Goal: Consume media (video, audio): Consume media (video, audio)

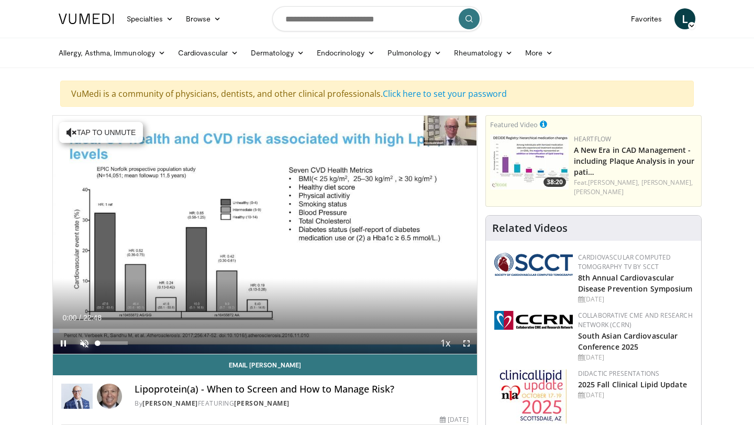
click at [88, 342] on span "Video Player" at bounding box center [84, 343] width 21 height 21
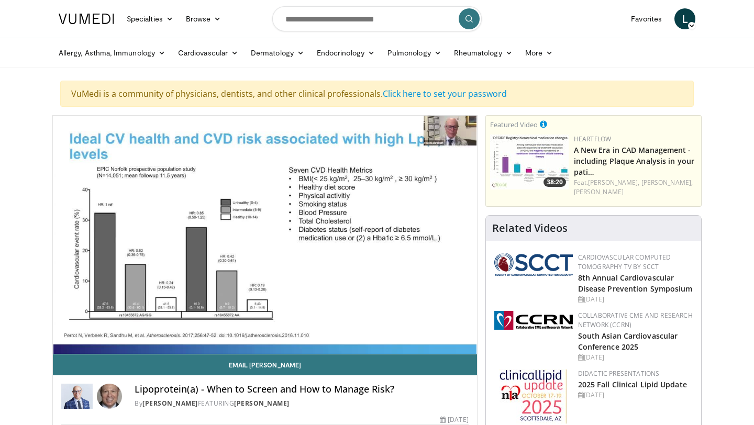
click at [652, 46] on ul "Allergy, [MEDICAL_DATA], Immunology [MEDICAL_DATA] [DEMOGRAPHIC_DATA] Dermatiti…" at bounding box center [376, 52] width 649 height 29
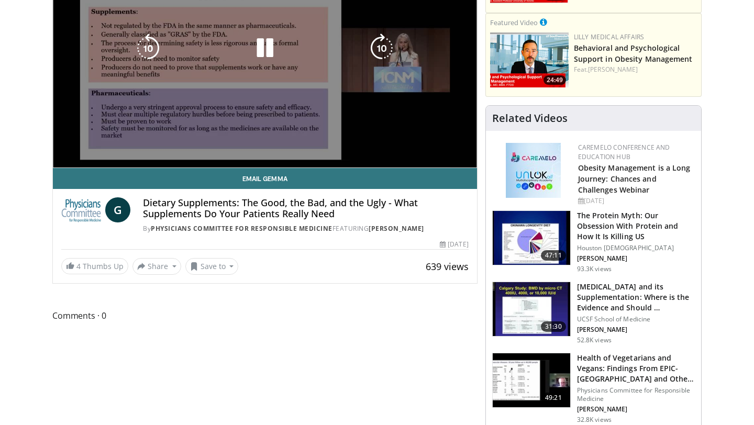
scroll to position [188, 0]
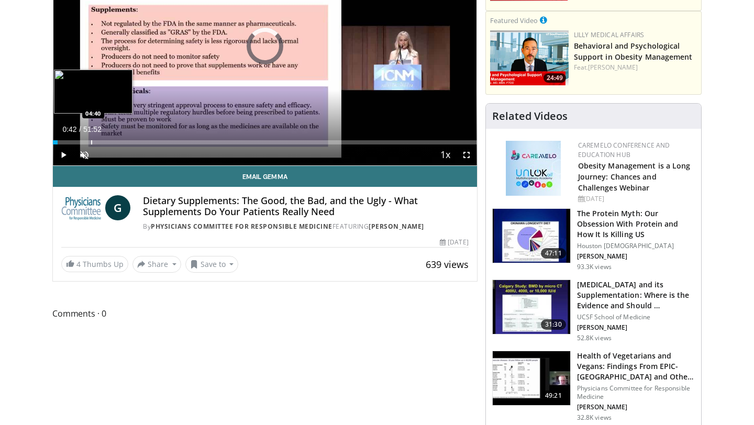
drag, startPoint x: 57, startPoint y: 142, endPoint x: 91, endPoint y: 142, distance: 34.0
click at [91, 142] on div "Progress Bar" at bounding box center [91, 142] width 1 height 4
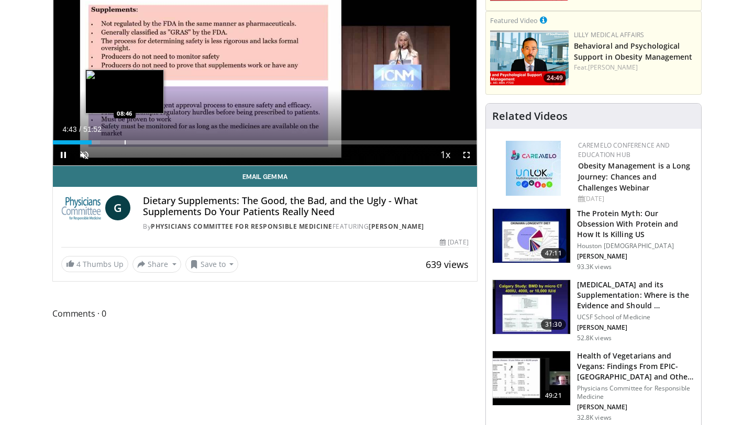
drag, startPoint x: 91, startPoint y: 142, endPoint x: 126, endPoint y: 142, distance: 35.1
click at [126, 142] on video-js "**********" at bounding box center [265, 46] width 424 height 239
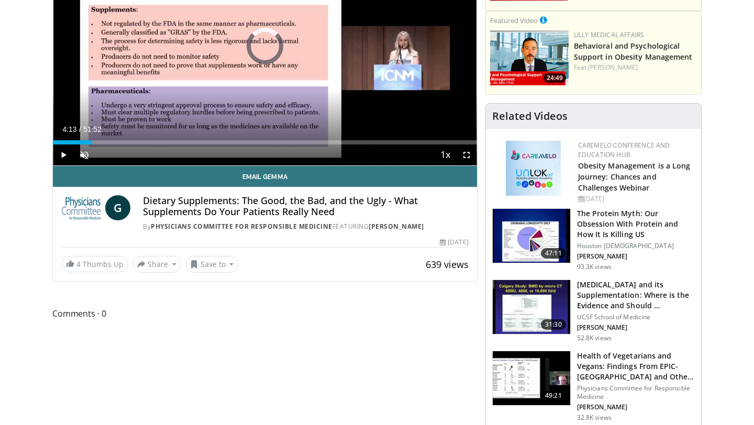
drag, startPoint x: 87, startPoint y: 142, endPoint x: 116, endPoint y: 142, distance: 29.3
click at [117, 142] on div "Progress Bar" at bounding box center [117, 142] width 1 height 4
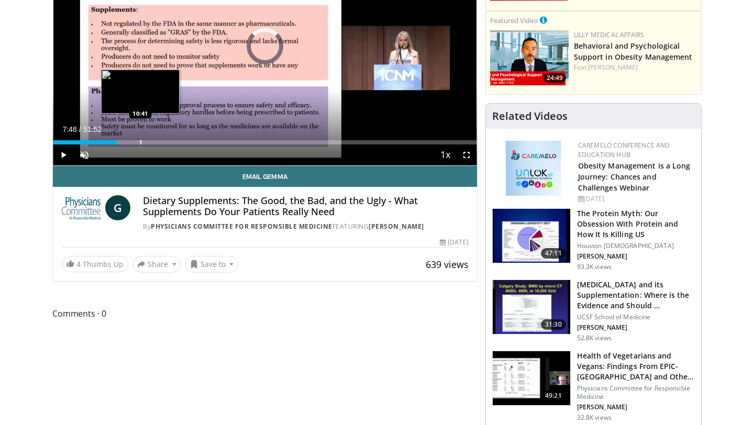
drag, startPoint x: 116, startPoint y: 142, endPoint x: 142, endPoint y: 140, distance: 26.3
click at [141, 140] on div "Progress Bar" at bounding box center [140, 142] width 1 height 4
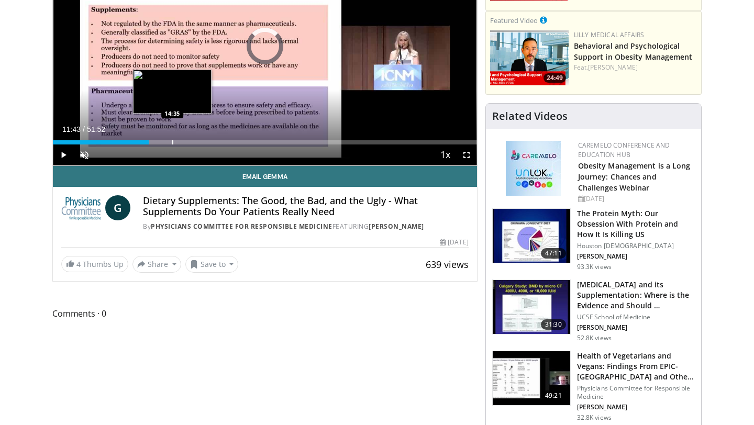
drag, startPoint x: 142, startPoint y: 140, endPoint x: 173, endPoint y: 140, distance: 30.4
click at [173, 140] on div "Progress Bar" at bounding box center [172, 142] width 1 height 4
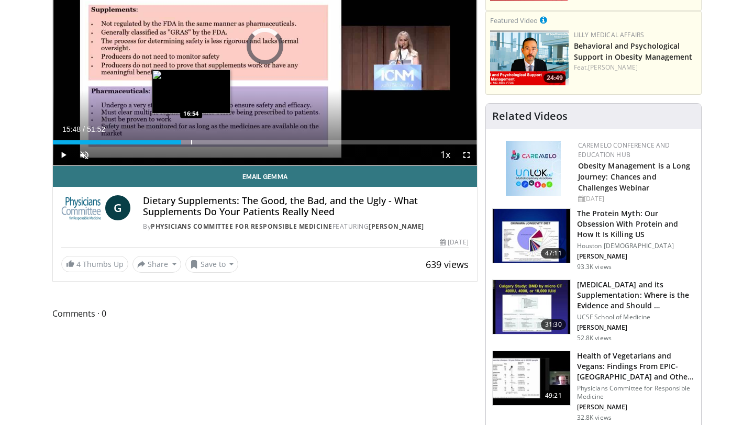
drag, startPoint x: 173, startPoint y: 142, endPoint x: 191, endPoint y: 142, distance: 17.8
click at [191, 142] on div "Progress Bar" at bounding box center [191, 142] width 1 height 4
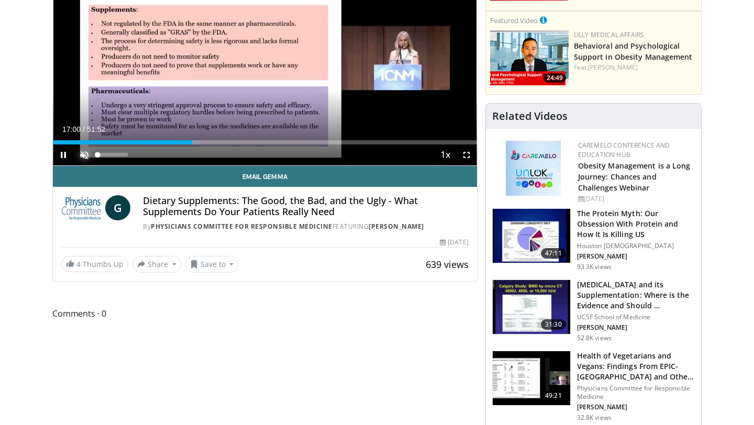
click at [83, 158] on span "Video Player" at bounding box center [84, 154] width 21 height 21
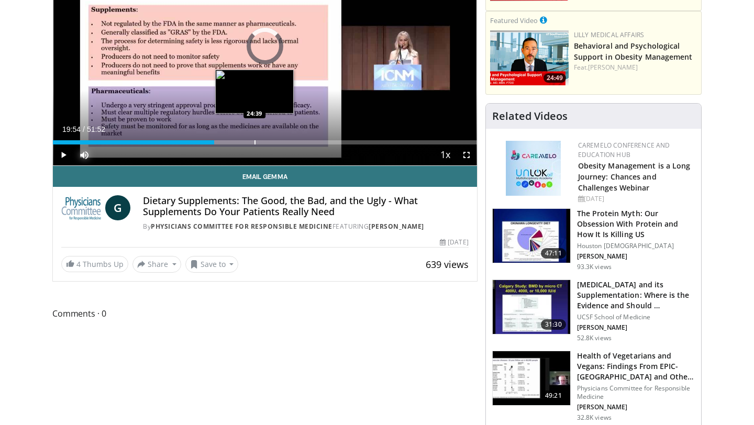
drag, startPoint x: 206, startPoint y: 142, endPoint x: 254, endPoint y: 140, distance: 48.2
click at [254, 140] on div "Loaded : 0.00% 24:35 24:39" at bounding box center [265, 140] width 424 height 10
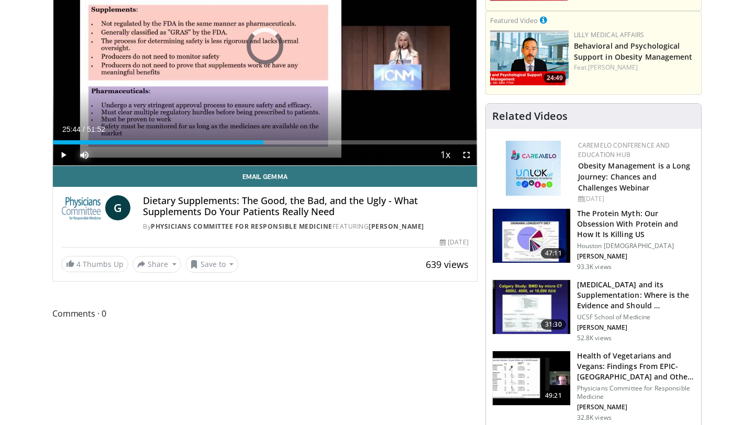
drag, startPoint x: 253, startPoint y: 144, endPoint x: 277, endPoint y: 149, distance: 24.5
click at [277, 149] on div "Current Time 25:44 / Duration 51:52 Play Skip Backward Skip Forward Mute 0% Loa…" at bounding box center [265, 154] width 424 height 21
